Goal: Task Accomplishment & Management: Manage account settings

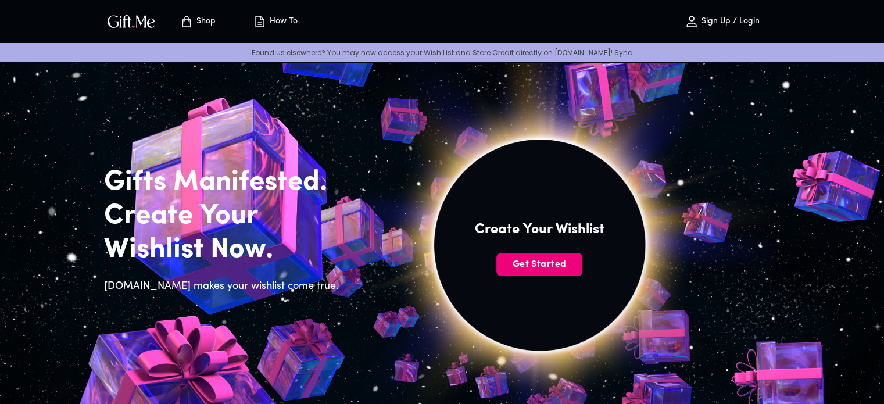
click at [538, 268] on span "Get Started" at bounding box center [539, 264] width 86 height 13
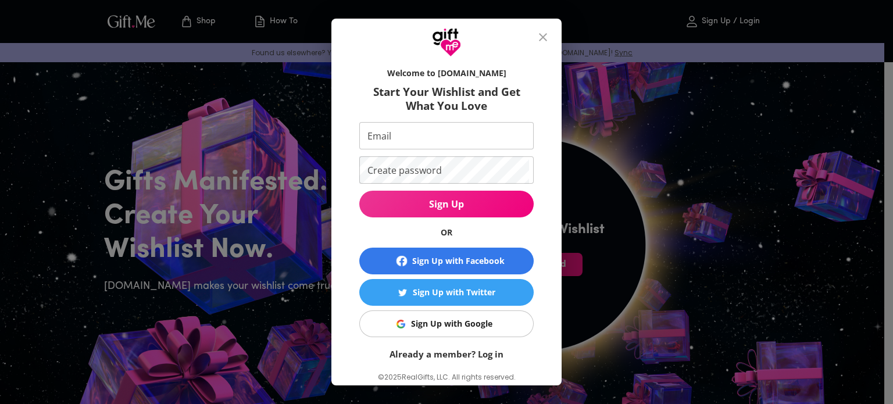
click at [439, 320] on div "Sign Up with Google" at bounding box center [451, 323] width 81 height 13
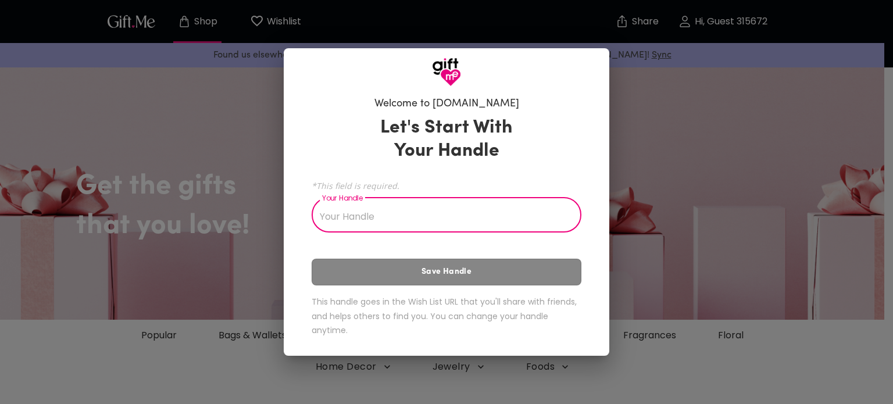
click at [468, 207] on input "Your Handle" at bounding box center [440, 216] width 257 height 33
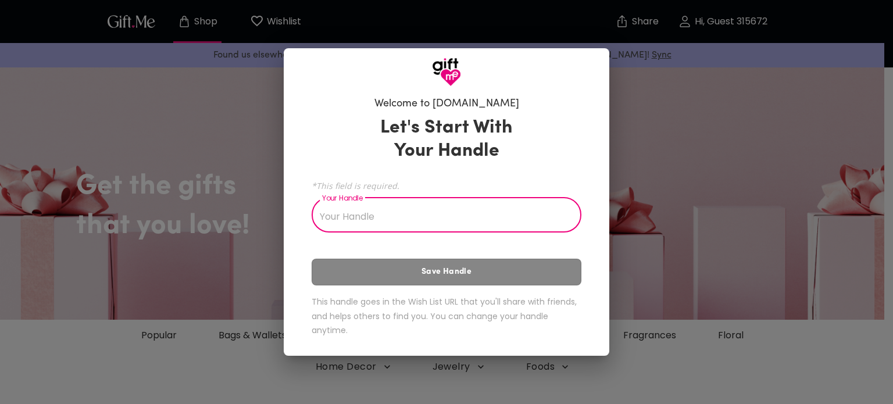
click at [468, 207] on input "Your Handle" at bounding box center [440, 216] width 257 height 33
type input "R"
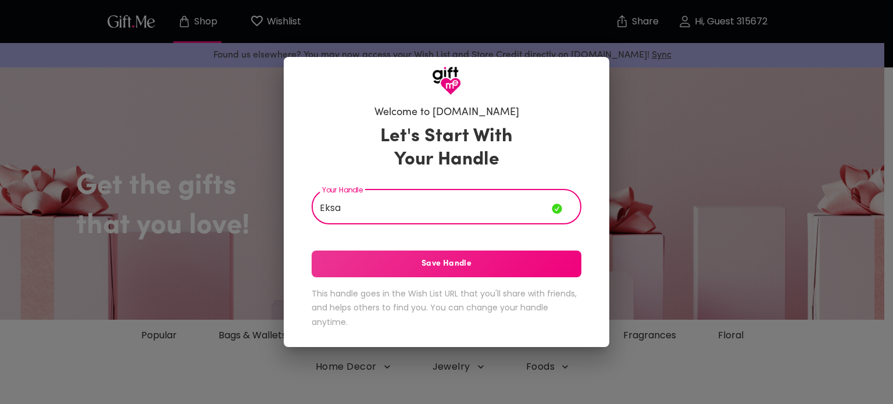
type input "Eksa"
click at [422, 267] on span "Save Handle" at bounding box center [447, 263] width 270 height 13
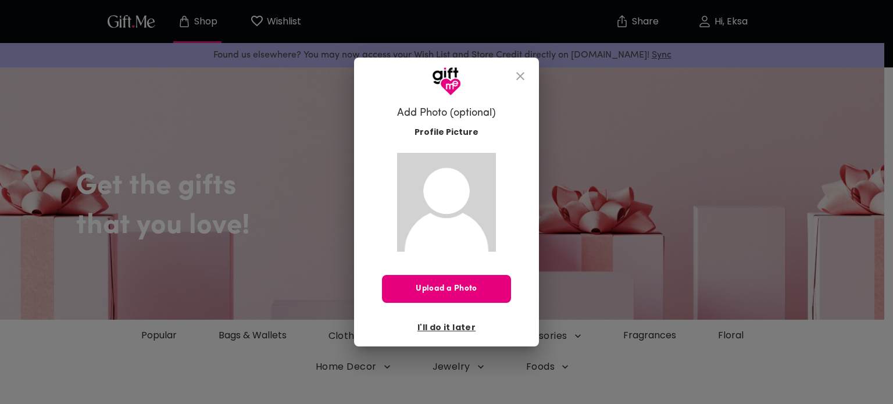
drag, startPoint x: 446, startPoint y: 323, endPoint x: 487, endPoint y: 213, distance: 117.3
click at [487, 213] on div "Profile Picture Upload a Photo I'll do it later" at bounding box center [446, 228] width 129 height 217
click at [450, 323] on span "I'll do it later" at bounding box center [446, 327] width 58 height 13
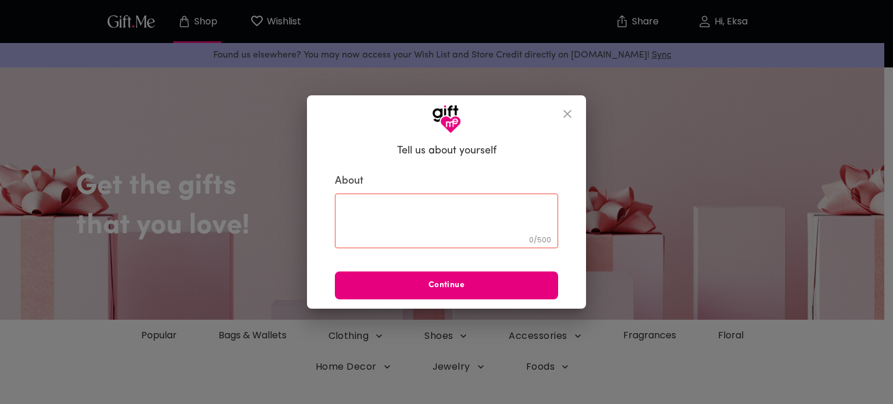
click at [569, 109] on icon "close" at bounding box center [567, 114] width 14 height 14
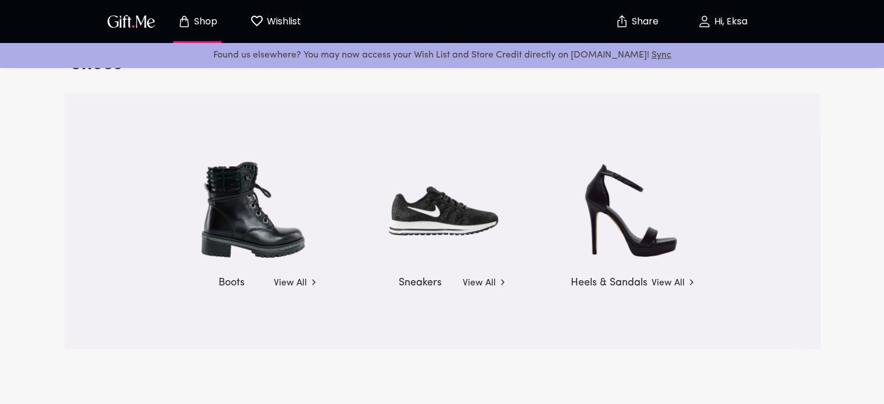
scroll to position [1659, 0]
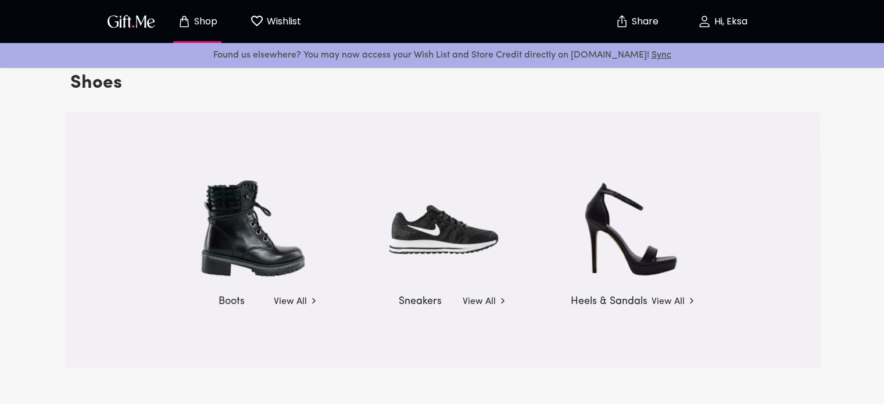
click at [718, 18] on p "Hi, Eksa" at bounding box center [729, 22] width 36 height 10
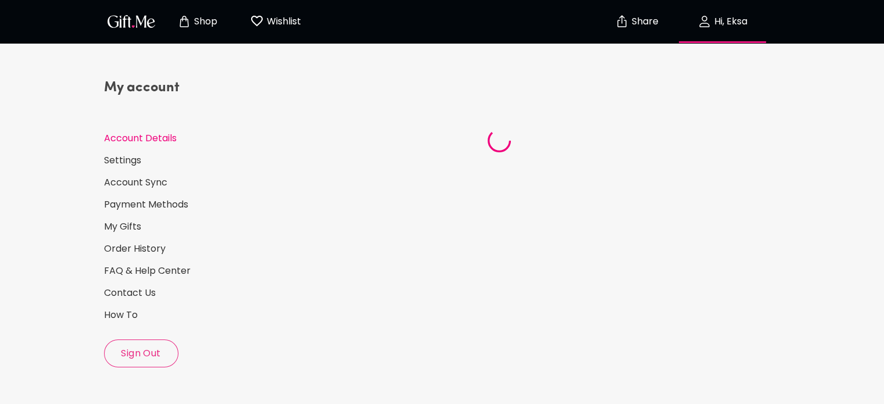
select select "US"
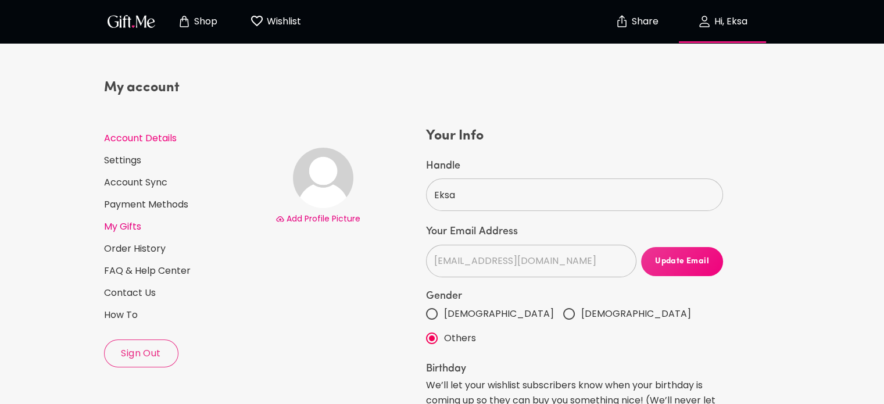
click at [158, 220] on link "My Gifts" at bounding box center [185, 226] width 162 height 13
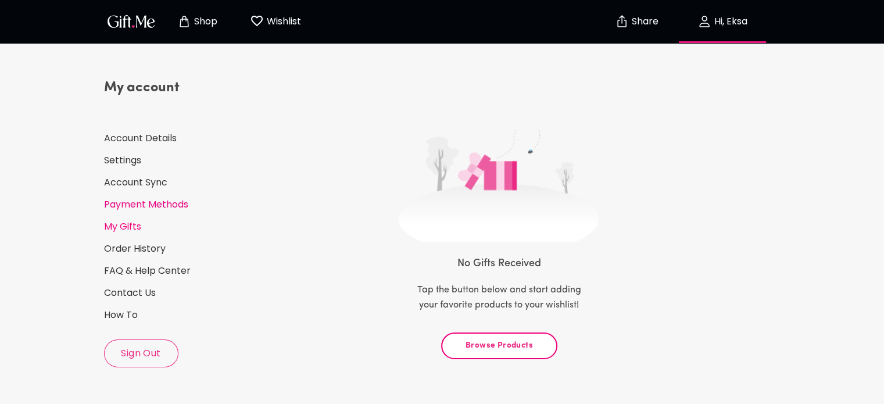
click at [164, 205] on link "Payment Methods" at bounding box center [185, 204] width 162 height 13
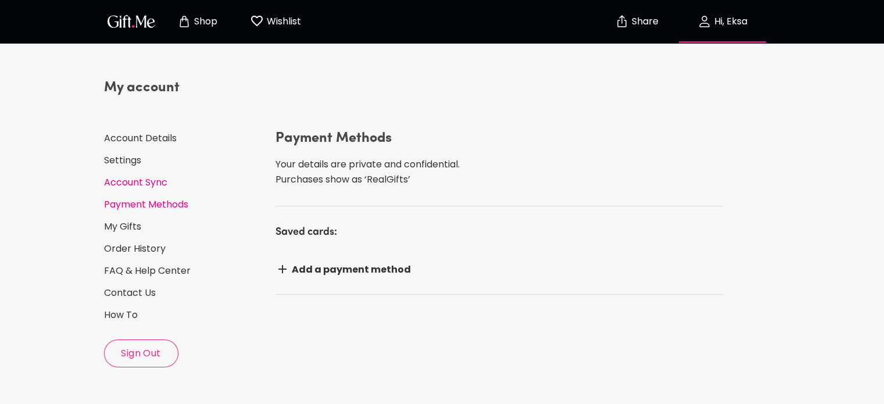
click at [163, 185] on link "Account Sync" at bounding box center [185, 182] width 162 height 13
